Goal: Task Accomplishment & Management: Complete application form

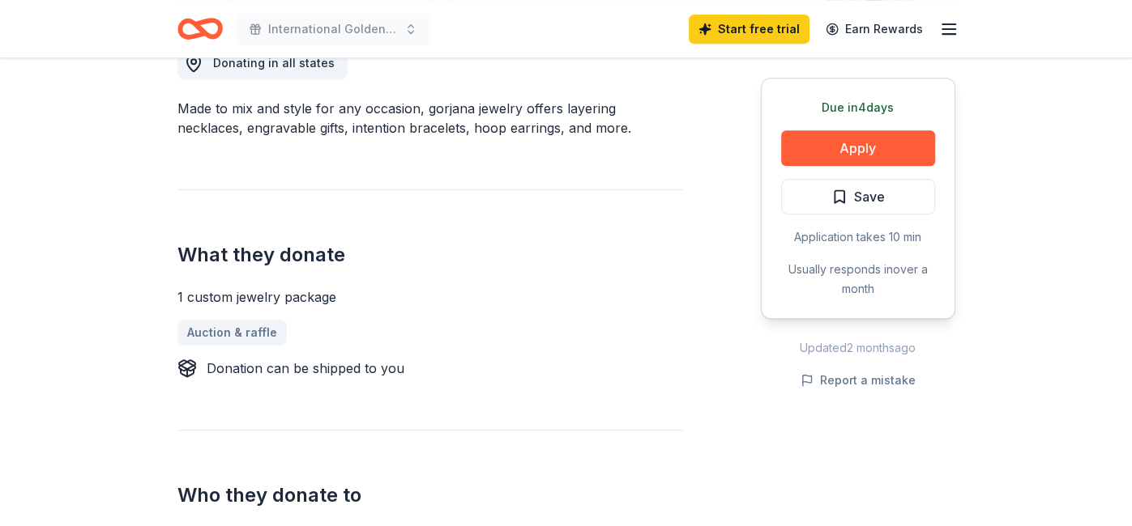
scroll to position [509, 0]
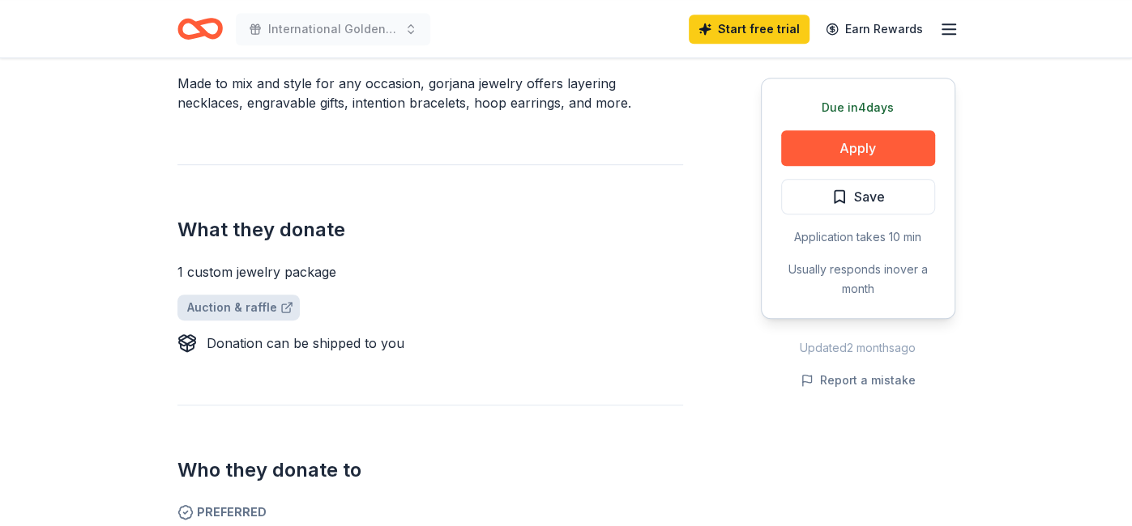
click at [249, 305] on link "Auction & raffle" at bounding box center [238, 308] width 122 height 26
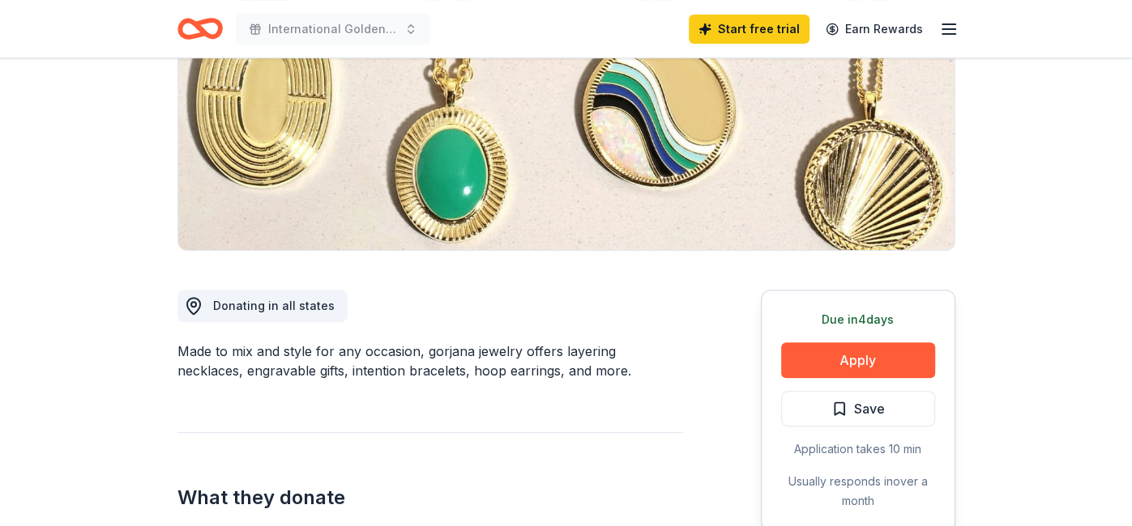
scroll to position [204, 0]
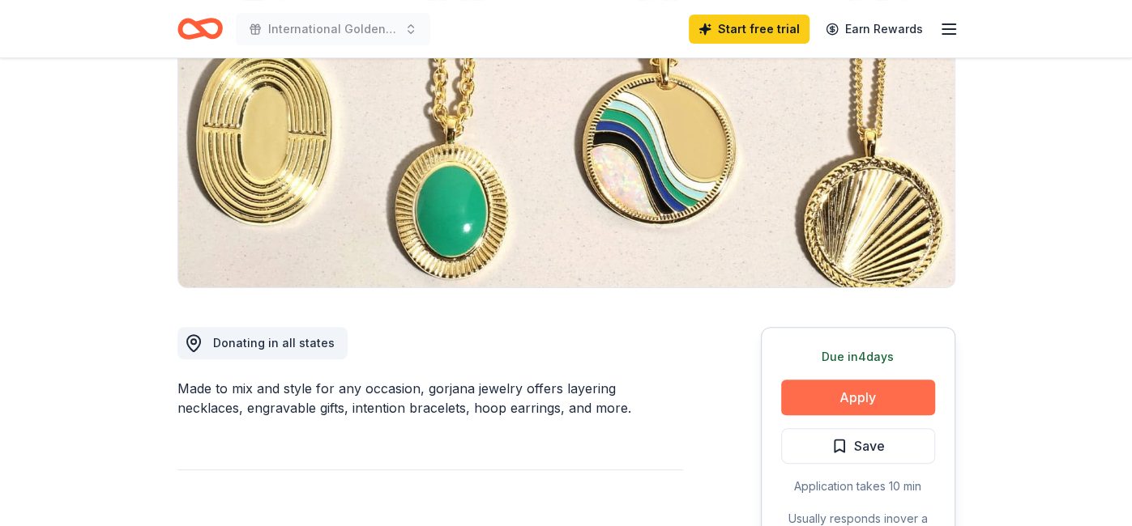
click at [855, 394] on button "Apply" at bounding box center [858, 398] width 154 height 36
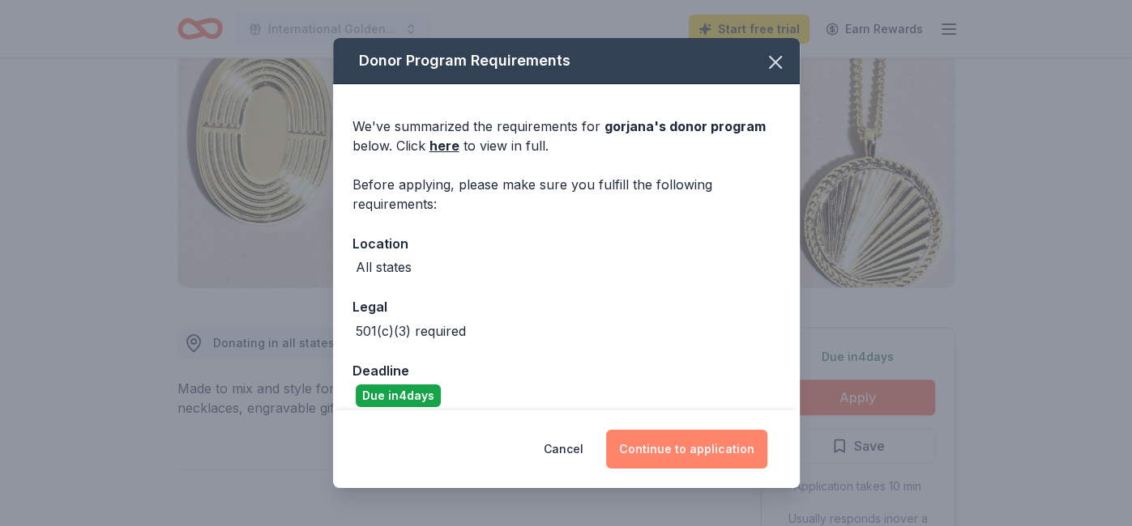
click at [688, 448] on button "Continue to application" at bounding box center [686, 449] width 161 height 39
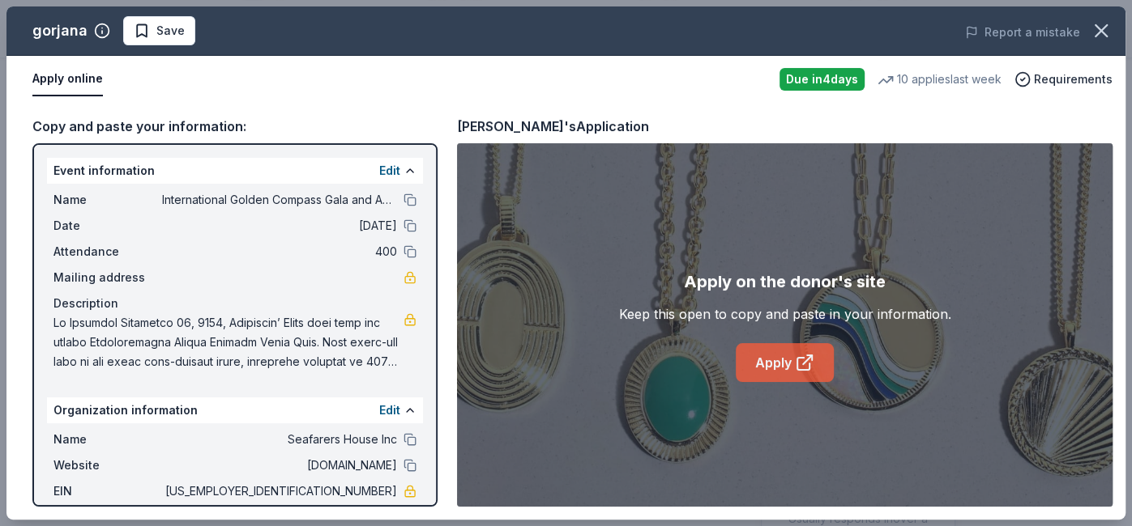
click at [770, 360] on link "Apply" at bounding box center [784, 362] width 98 height 39
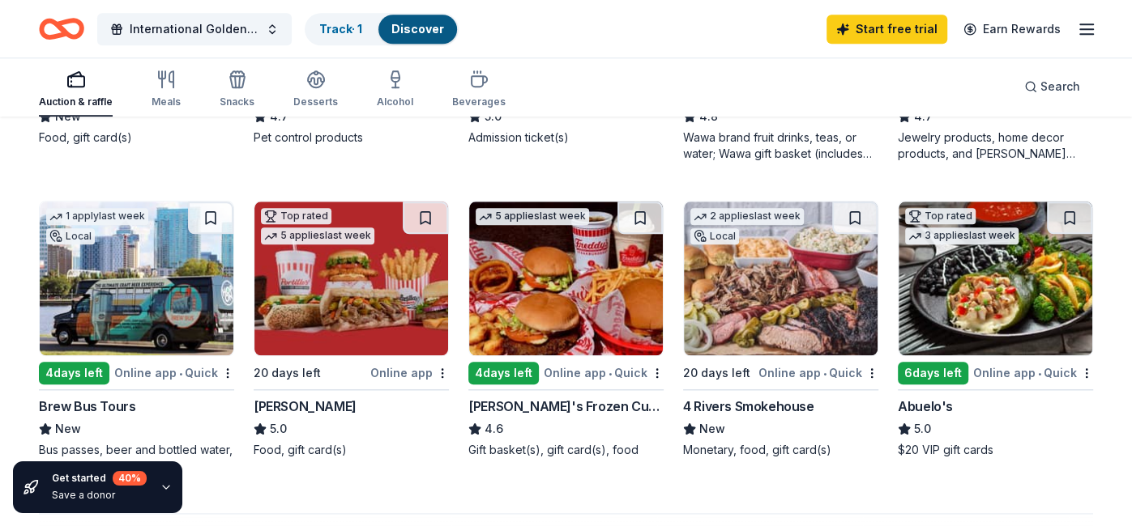
scroll to position [1078, 0]
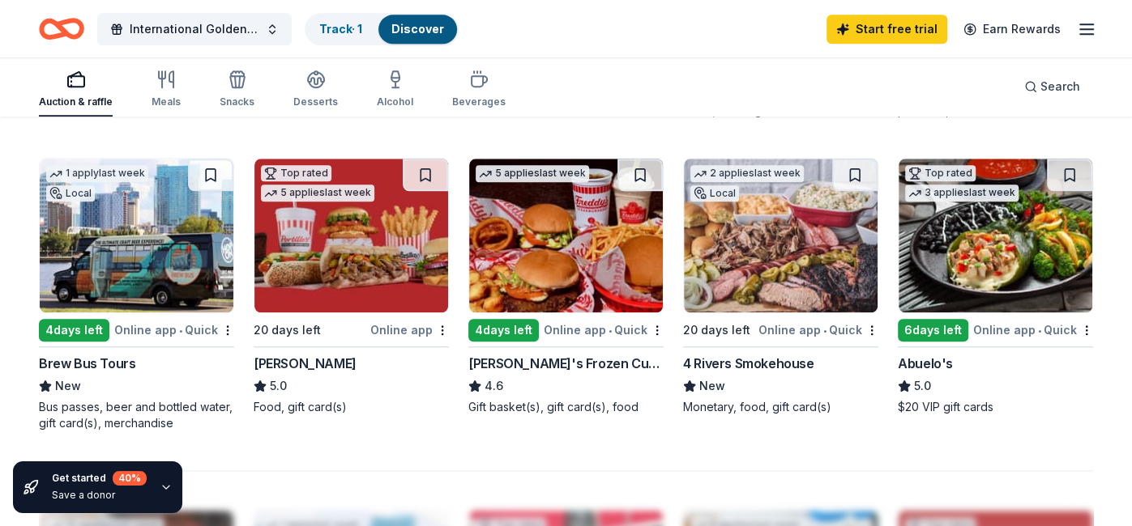
click at [779, 332] on div "Online app • Quick" at bounding box center [818, 330] width 120 height 20
